Goal: Find contact information: Find contact information

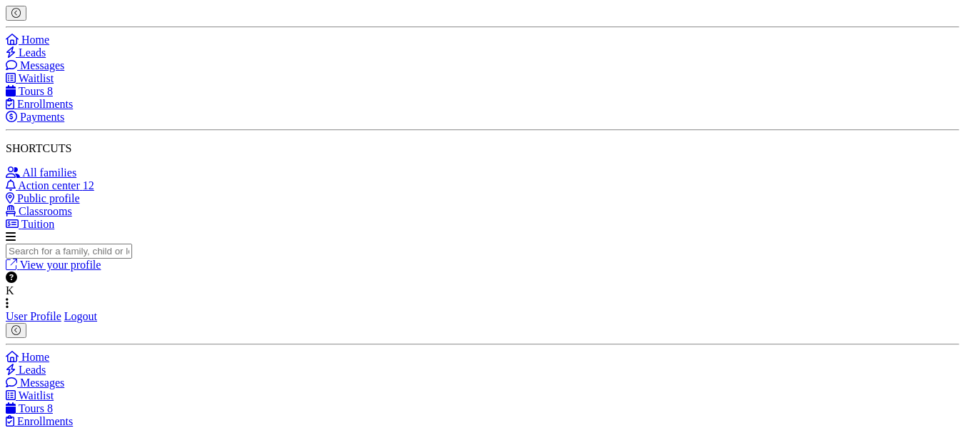
scroll to position [71, 0]
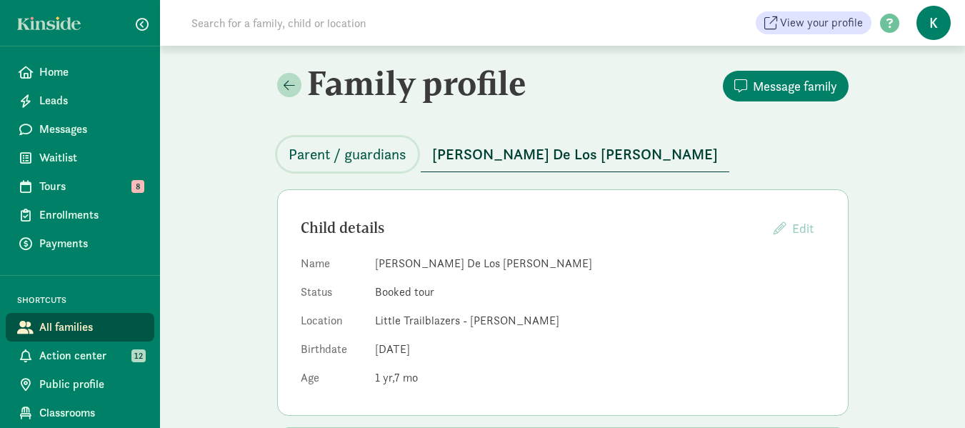
click at [390, 158] on span "Parent / guardians" at bounding box center [347, 154] width 118 height 23
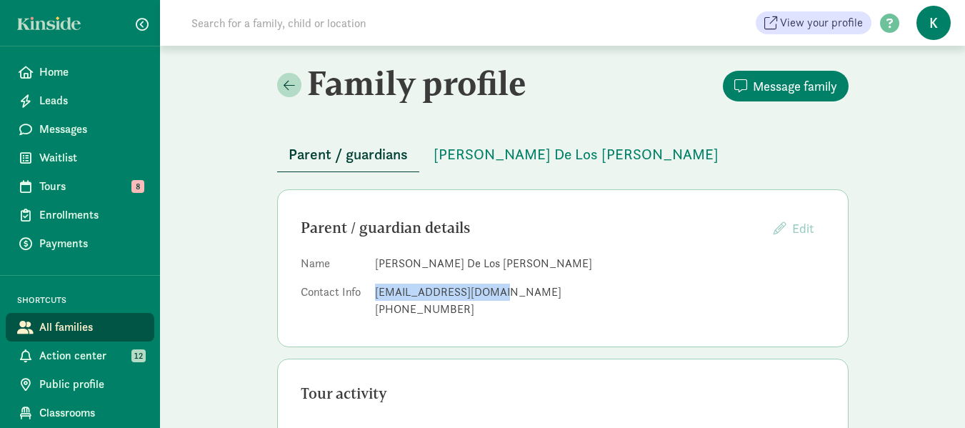
drag, startPoint x: 489, startPoint y: 293, endPoint x: 376, endPoint y: 285, distance: 113.8
click at [376, 285] on div "[EMAIL_ADDRESS][DOMAIN_NAME]" at bounding box center [600, 291] width 450 height 17
copy div "[EMAIL_ADDRESS][DOMAIN_NAME]"
